Goal: Task Accomplishment & Management: Manage account settings

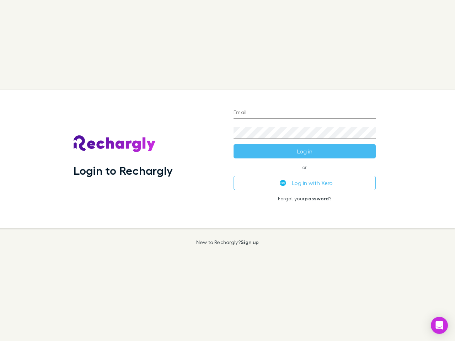
click at [228, 171] on div "Login to Rechargly" at bounding box center [148, 159] width 160 height 138
click at [305, 113] on input "Email" at bounding box center [305, 112] width 142 height 11
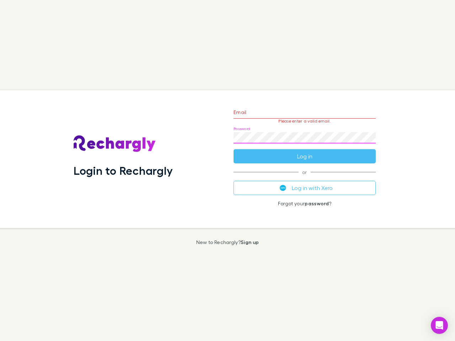
click at [305, 151] on form "Email Please enter a valid email. Password Log in" at bounding box center [305, 133] width 142 height 62
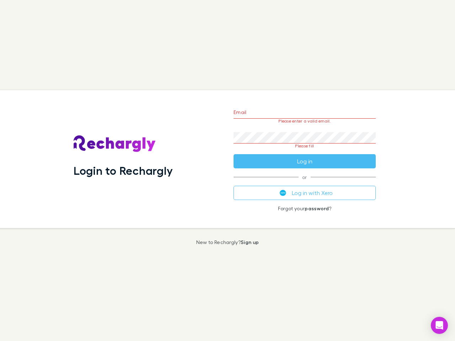
click at [305, 183] on div "Email Please enter a valid email. Password Please fill Log in or Log in with Xe…" at bounding box center [305, 159] width 154 height 138
click at [440, 326] on icon "Open Intercom Messenger" at bounding box center [439, 325] width 7 height 9
